Goal: Information Seeking & Learning: Learn about a topic

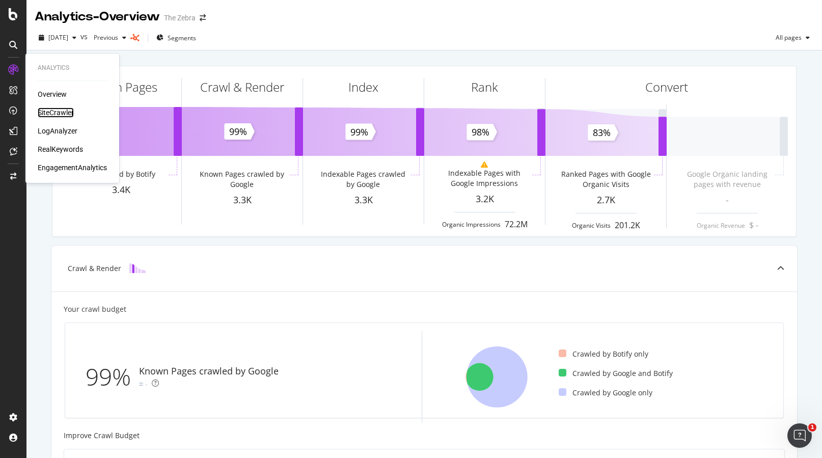
click at [52, 116] on div "SiteCrawler" at bounding box center [56, 112] width 36 height 10
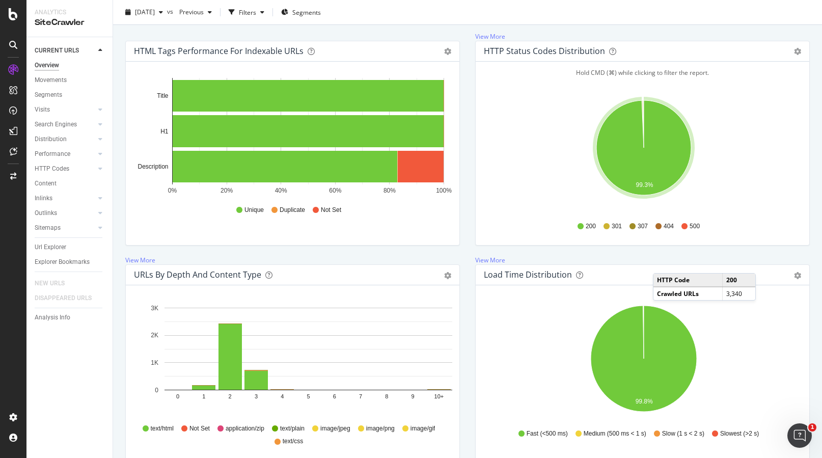
scroll to position [665, 0]
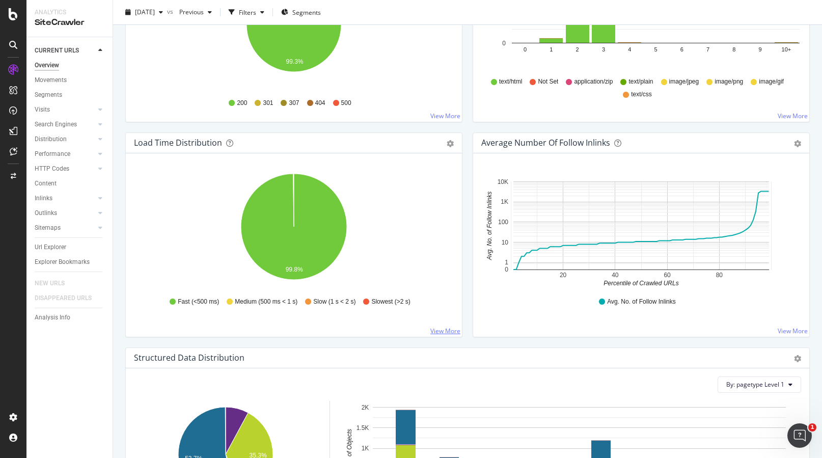
click at [441, 328] on link "View More" at bounding box center [445, 330] width 30 height 9
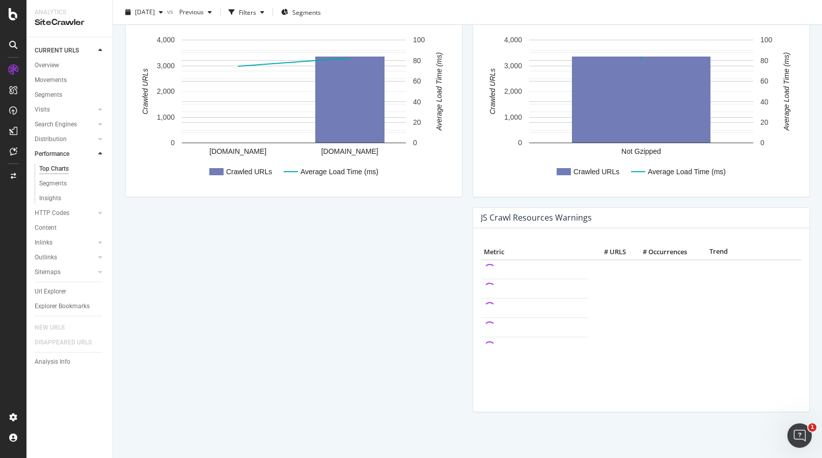
scroll to position [665, 0]
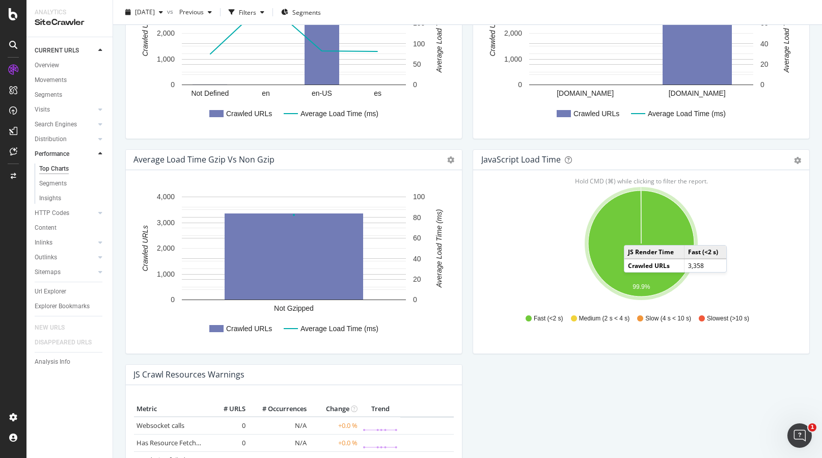
click at [634, 235] on icon "A chart." at bounding box center [641, 243] width 106 height 106
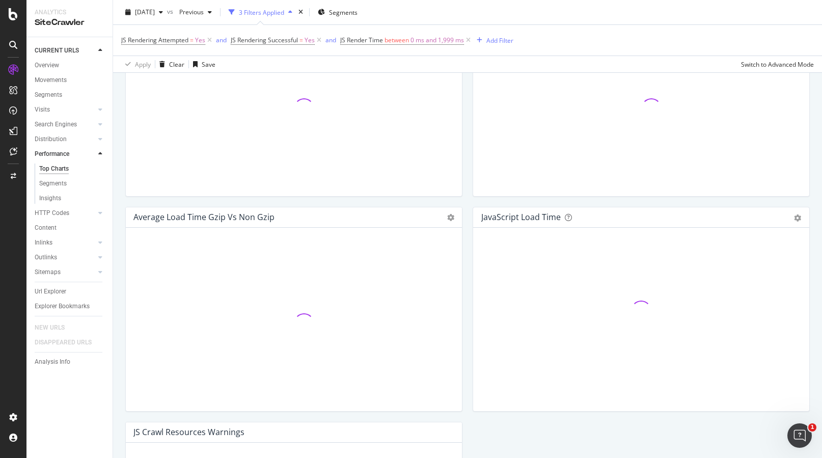
scroll to position [712, 0]
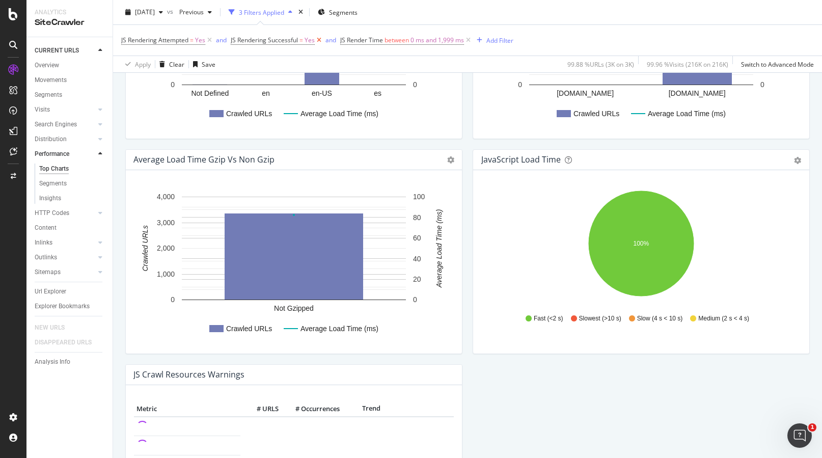
click at [315, 42] on icon at bounding box center [319, 40] width 9 height 10
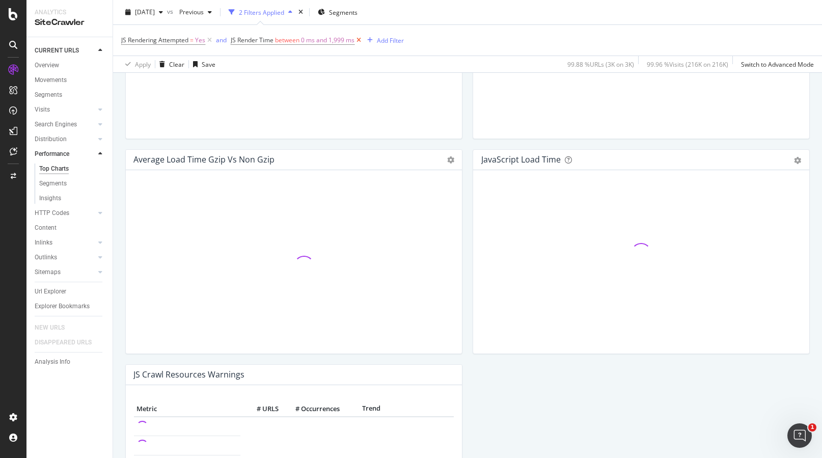
scroll to position [712, 0]
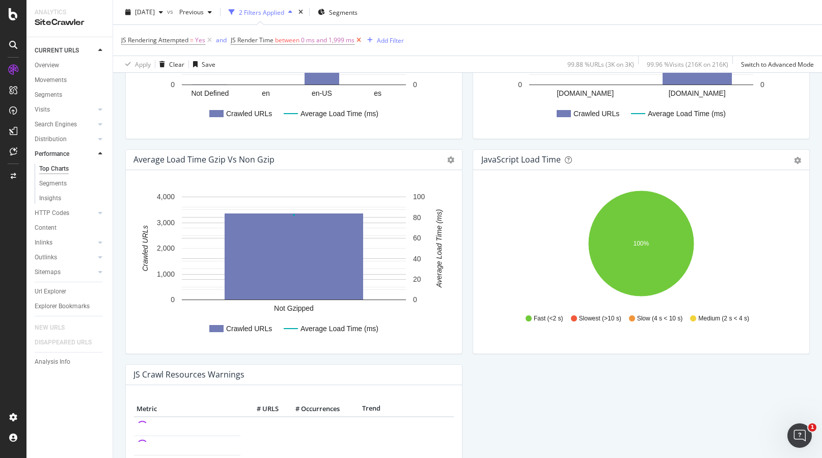
click at [357, 41] on icon at bounding box center [358, 40] width 9 height 10
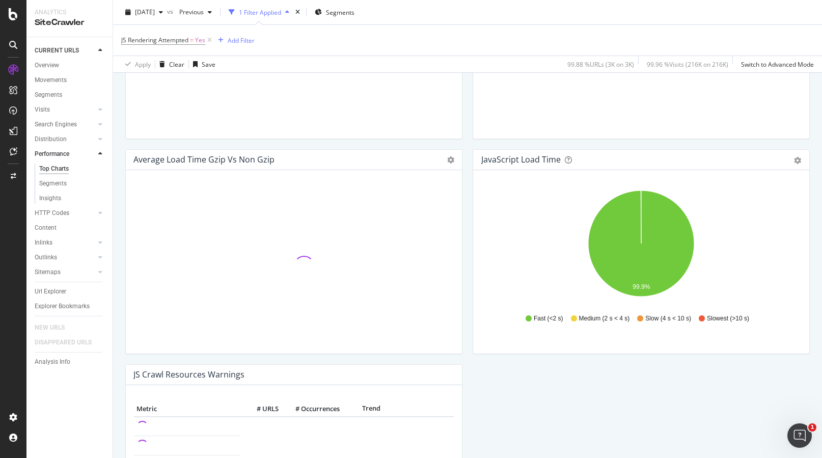
scroll to position [712, 0]
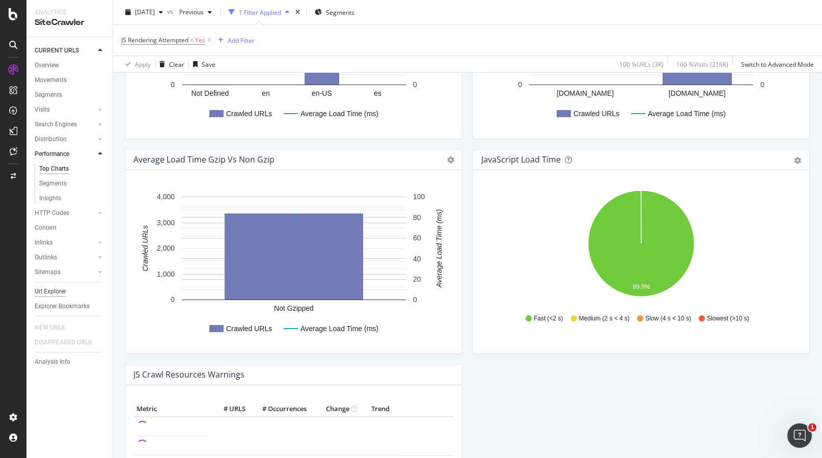
click at [50, 287] on div "Url Explorer" at bounding box center [51, 291] width 32 height 11
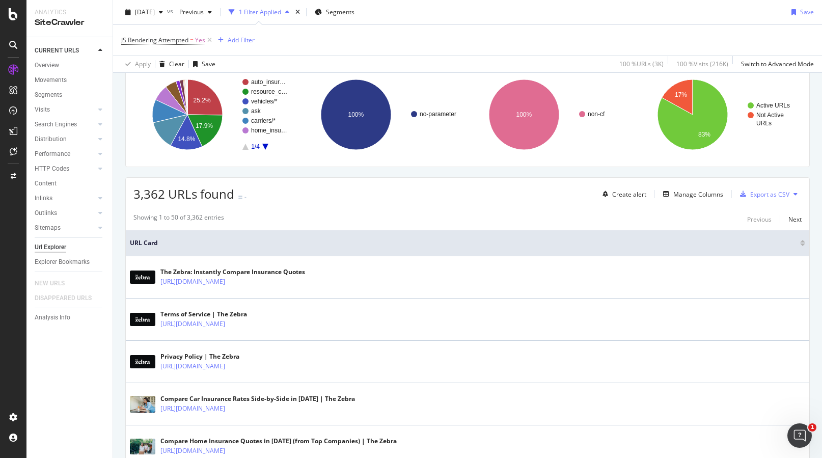
scroll to position [56, 0]
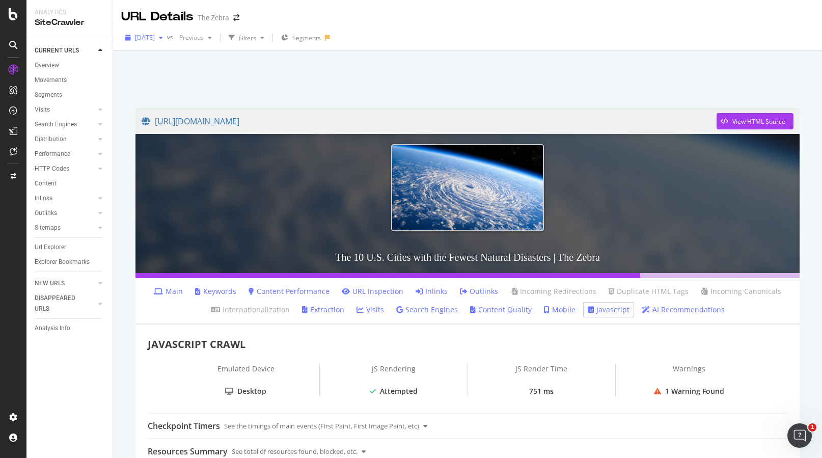
click at [167, 41] on div "[DATE]" at bounding box center [144, 37] width 46 height 15
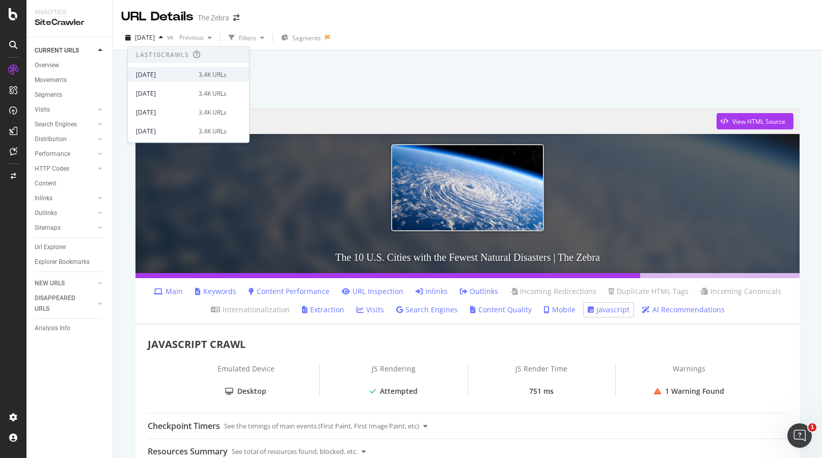
click at [176, 73] on div "[DATE]" at bounding box center [164, 74] width 57 height 9
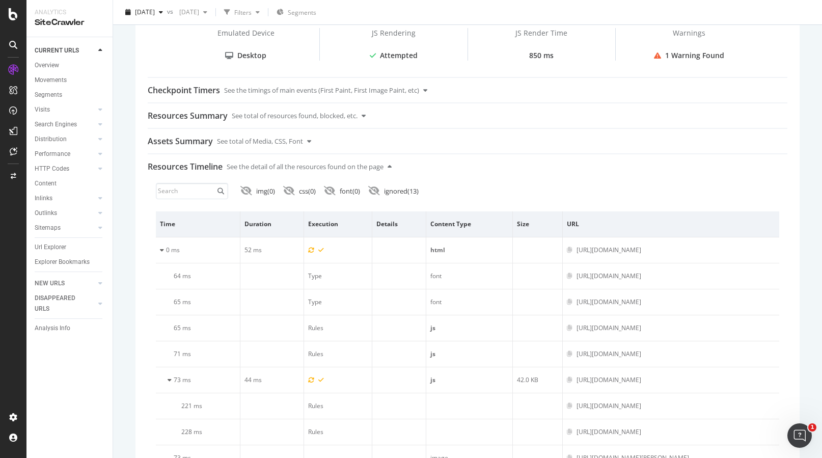
scroll to position [276, 0]
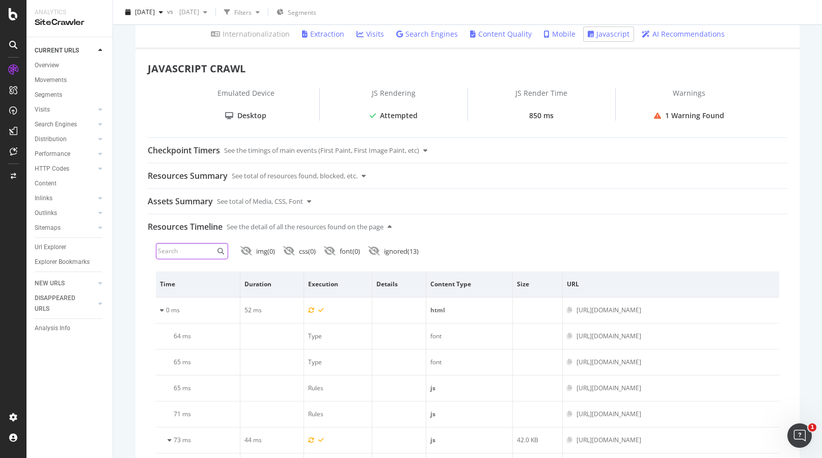
click at [188, 247] on input at bounding box center [192, 251] width 72 height 16
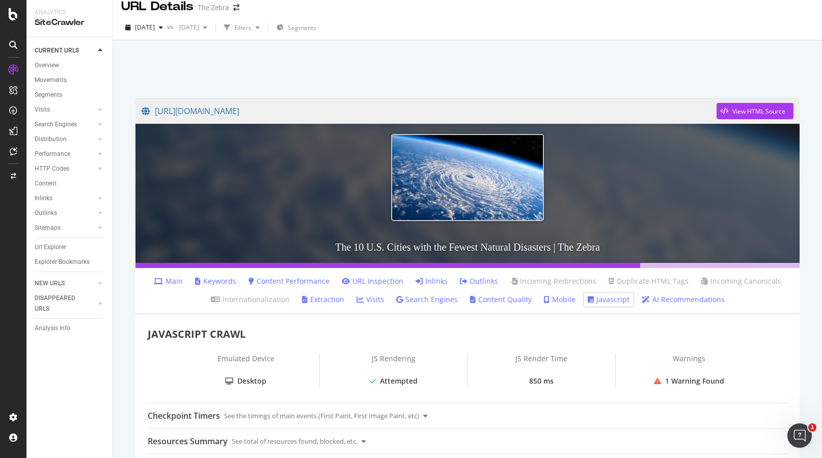
scroll to position [0, 0]
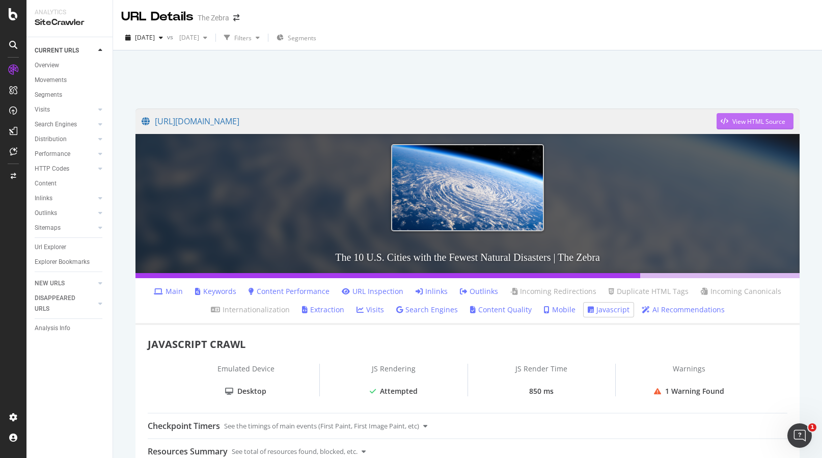
type input "flourish"
click at [736, 127] on div "View HTML Source" at bounding box center [751, 121] width 69 height 15
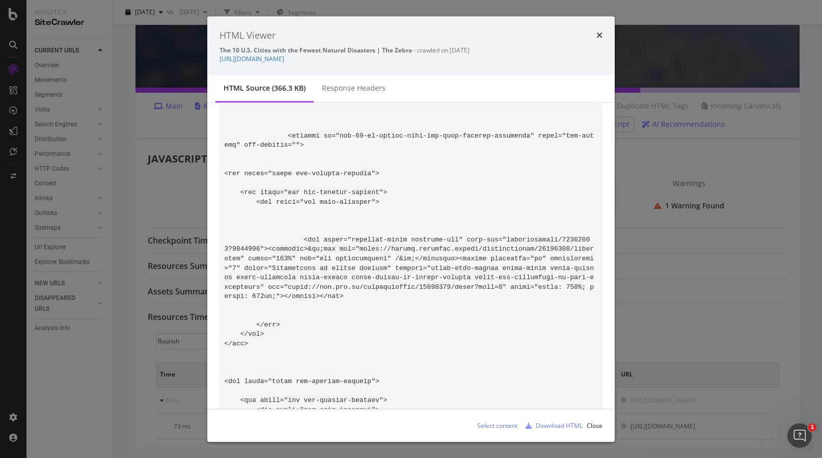
scroll to position [30114, 0]
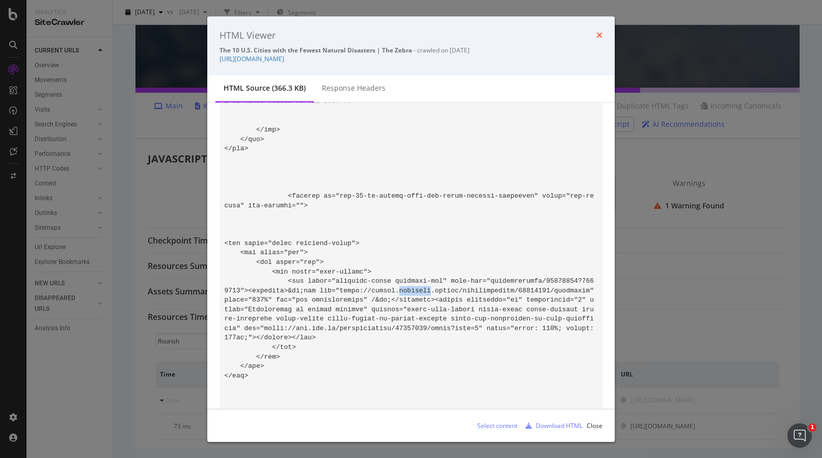
click at [598, 34] on icon "times" at bounding box center [599, 35] width 6 height 8
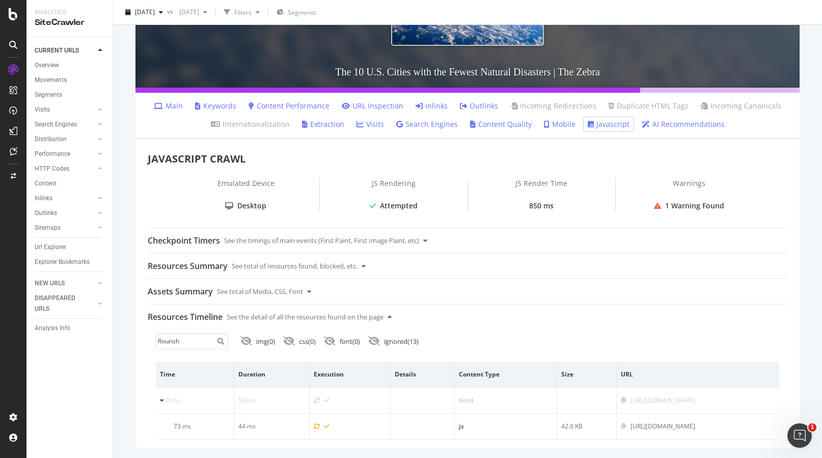
scroll to position [0, 0]
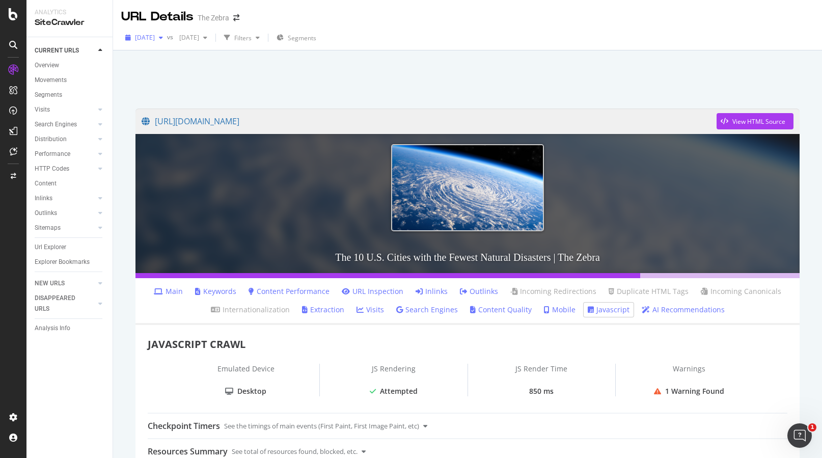
click at [167, 38] on div "button" at bounding box center [161, 38] width 12 height 6
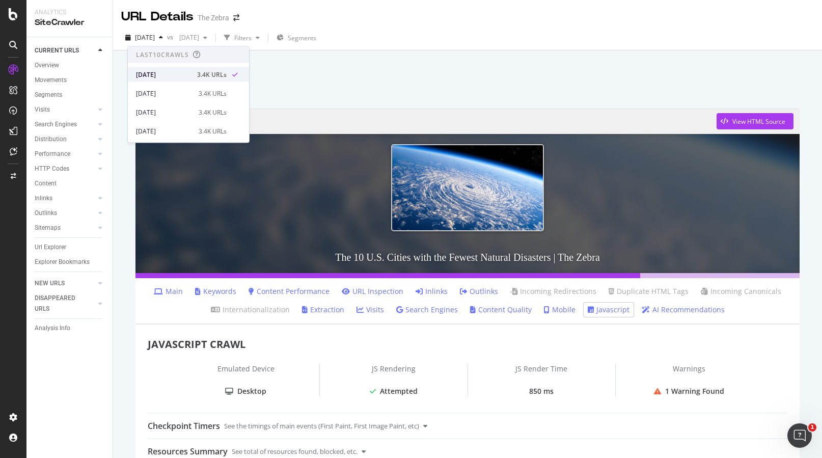
click at [185, 74] on div "[DATE]" at bounding box center [163, 74] width 55 height 9
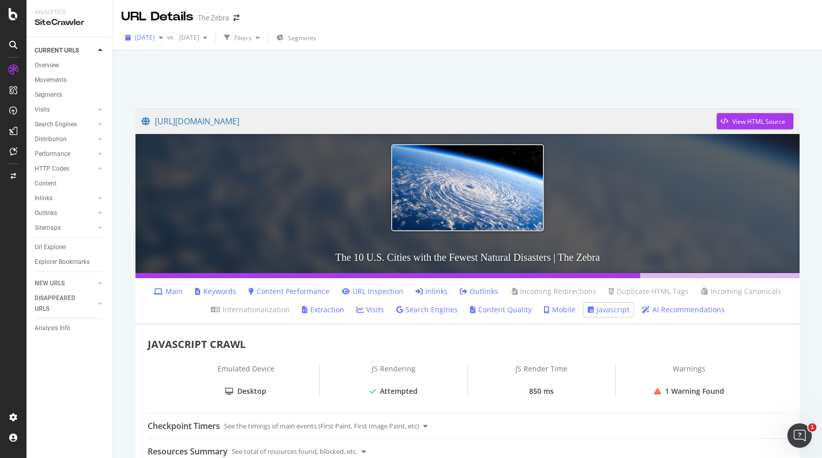
click at [167, 37] on div "button" at bounding box center [161, 38] width 12 height 6
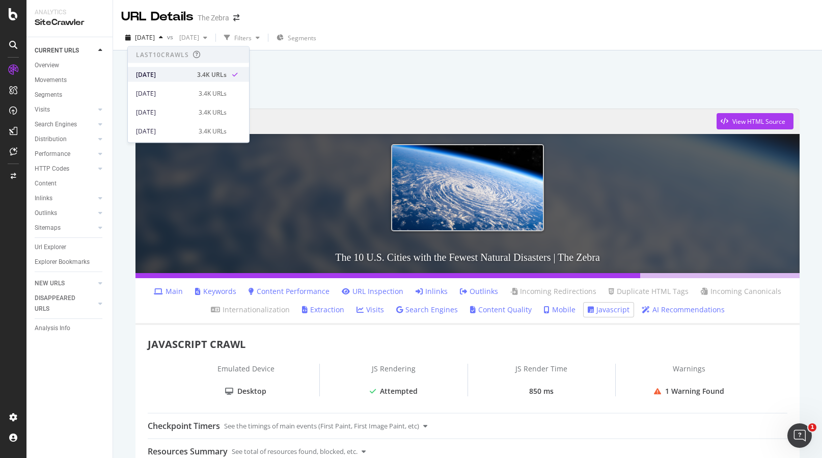
click at [193, 73] on div "[DATE] 3.4K URLs" at bounding box center [181, 74] width 91 height 9
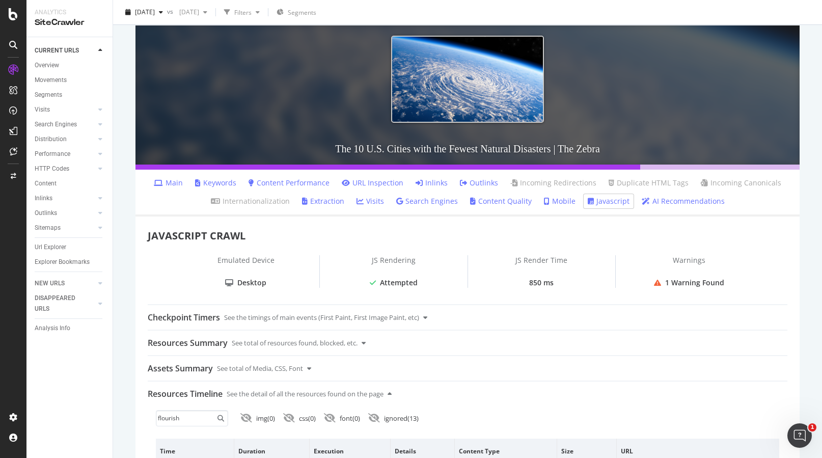
scroll to position [186, 0]
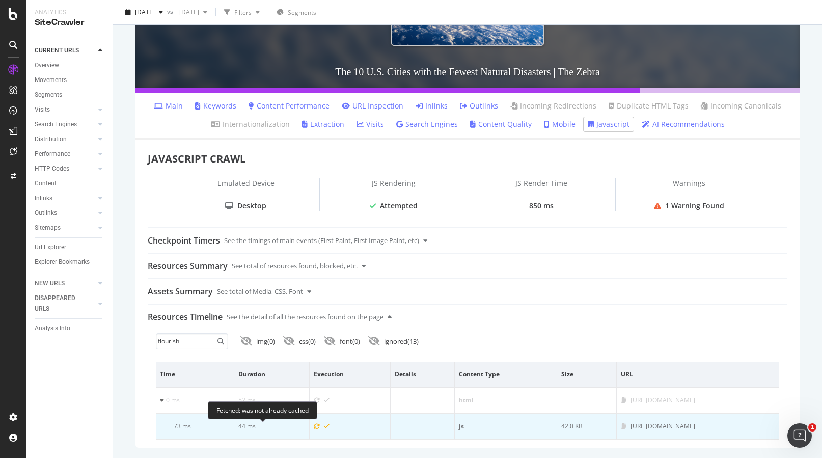
click at [314, 426] on icon at bounding box center [317, 426] width 6 height 6
click at [314, 427] on icon at bounding box center [317, 426] width 6 height 6
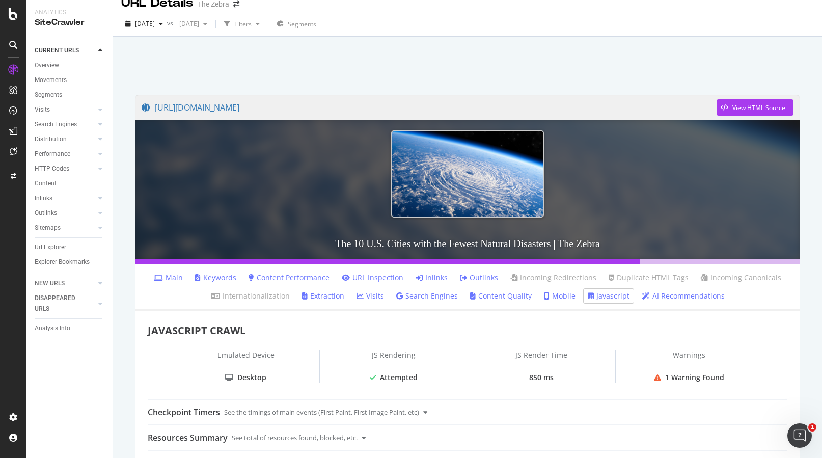
scroll to position [0, 0]
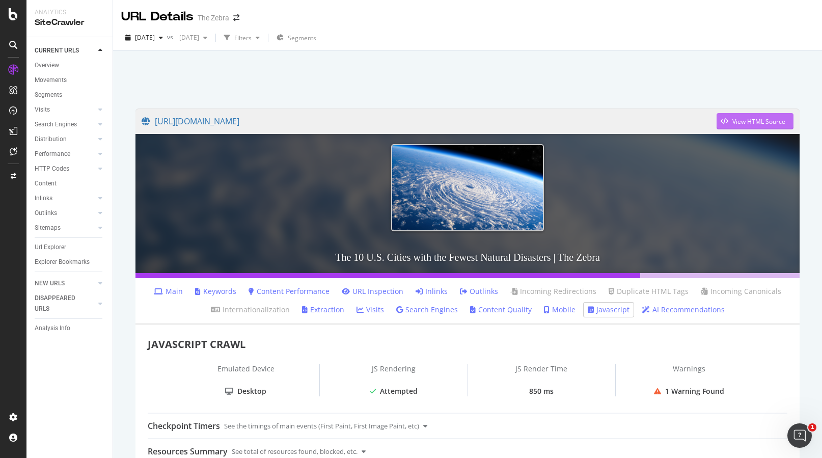
click at [744, 126] on div "View HTML Source" at bounding box center [751, 121] width 69 height 15
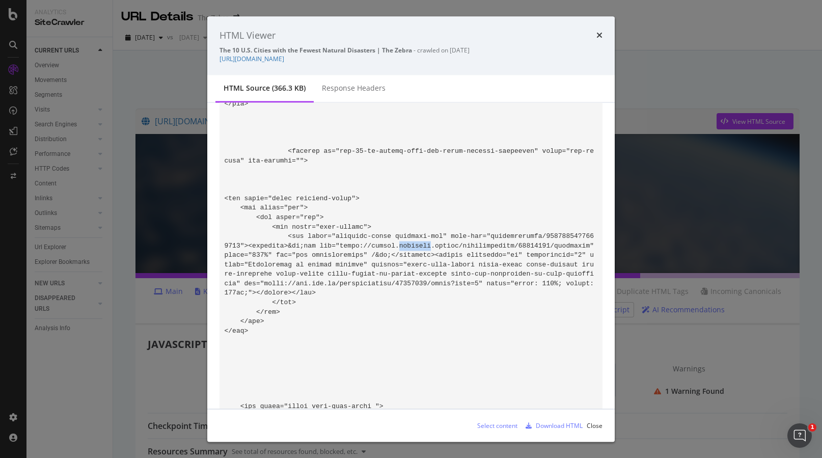
scroll to position [30154, 0]
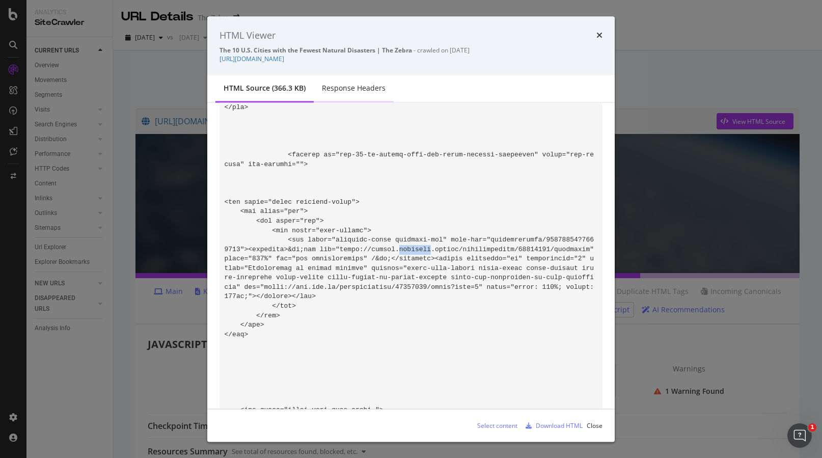
click at [354, 91] on div "Response Headers" at bounding box center [354, 88] width 64 height 10
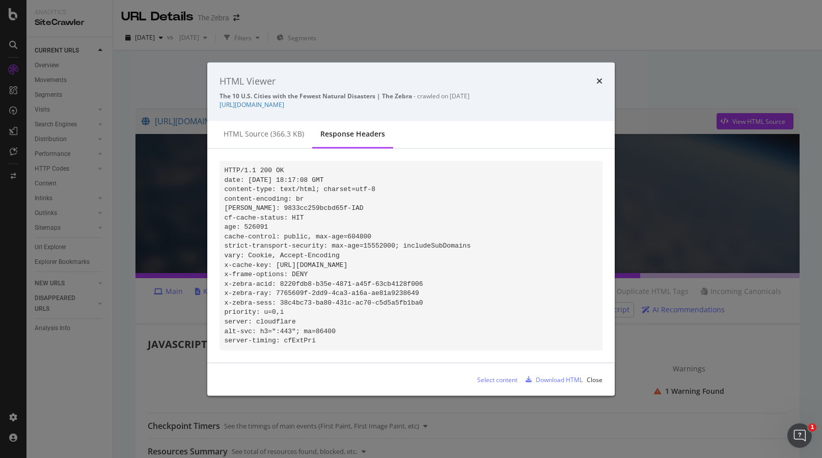
scroll to position [0, 0]
click at [282, 129] on div "HTML source (366.3 KB)" at bounding box center [264, 134] width 80 height 10
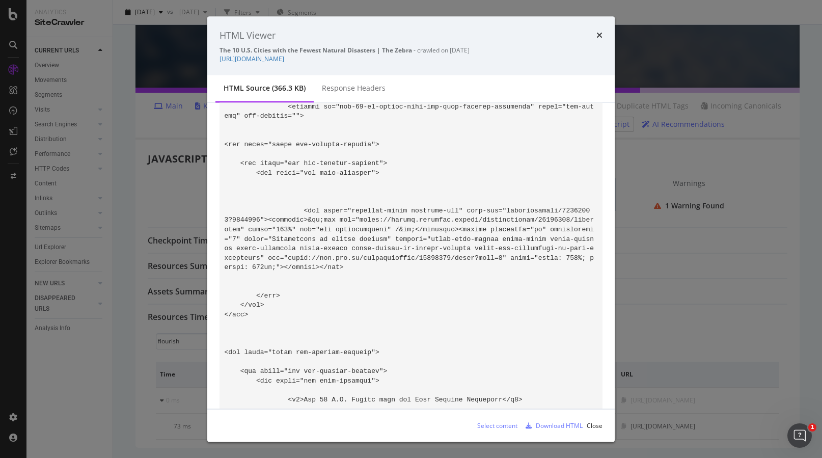
scroll to position [37868, 0]
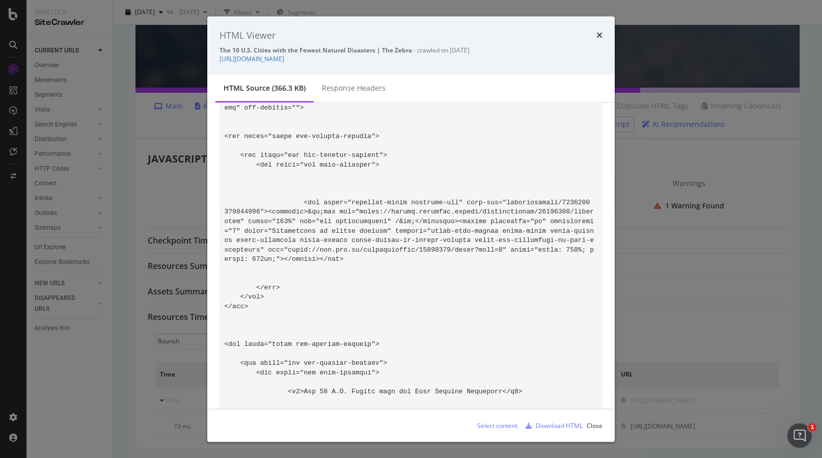
click at [628, 223] on div "HTML Viewer The 10 U.S. Cities with the Fewest Natural Disasters | The Zebra - …" at bounding box center [411, 229] width 822 height 458
